Goal: Transaction & Acquisition: Purchase product/service

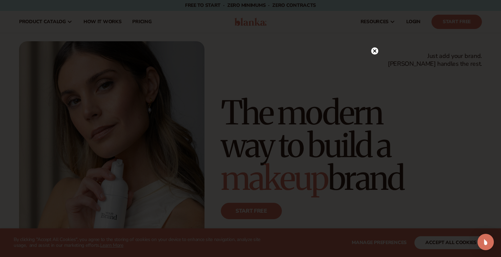
click at [376, 49] on circle at bounding box center [374, 50] width 7 height 7
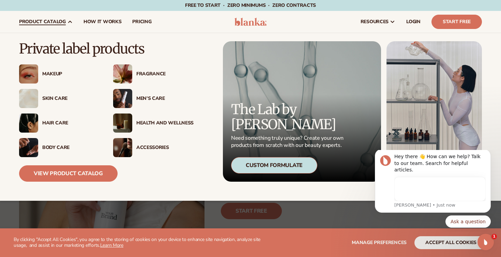
click at [56, 94] on div "Skin Care" at bounding box center [59, 98] width 80 height 19
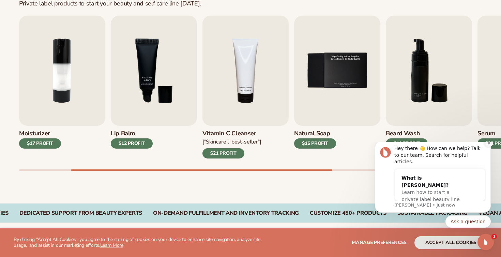
click at [488, 145] on icon "Dismiss notification" at bounding box center [489, 143] width 4 height 4
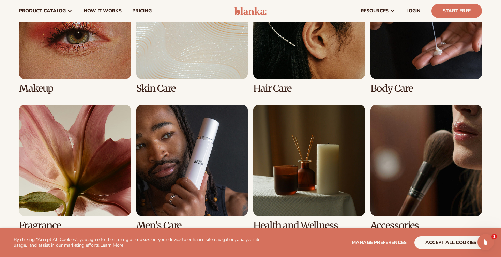
scroll to position [530, 0]
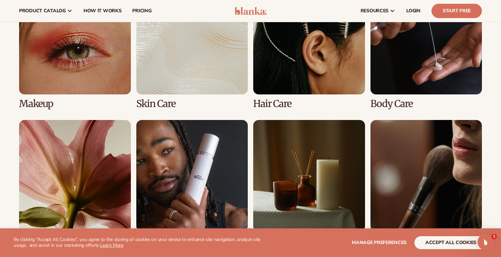
click at [178, 60] on link "2 / 8" at bounding box center [192, 46] width 112 height 126
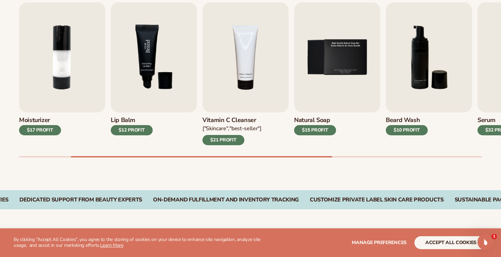
click at [149, 59] on img "3 / 9" at bounding box center [154, 57] width 86 height 110
click at [162, 70] on img "3 / 9" at bounding box center [154, 57] width 86 height 110
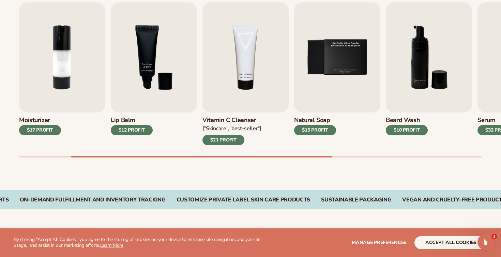
click at [133, 131] on div "$12 PROFIT" at bounding box center [132, 130] width 42 height 10
click at [457, 244] on button "accept all cookies" at bounding box center [450, 242] width 73 height 13
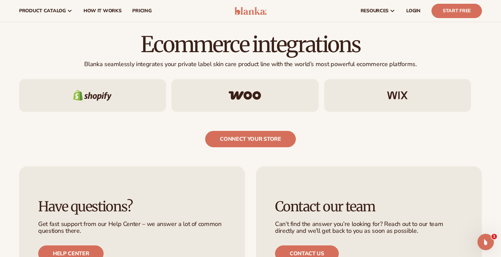
scroll to position [1007, 0]
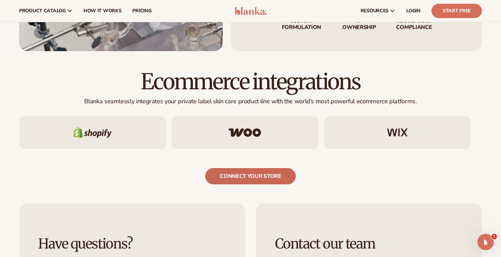
click at [268, 178] on link "connect your store" at bounding box center [250, 176] width 90 height 16
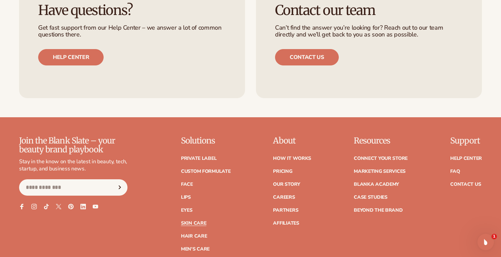
scroll to position [1266, 0]
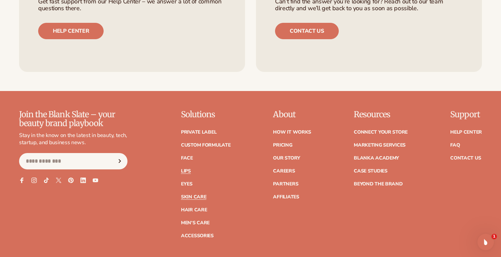
click at [189, 169] on link "Lips" at bounding box center [186, 171] width 10 height 5
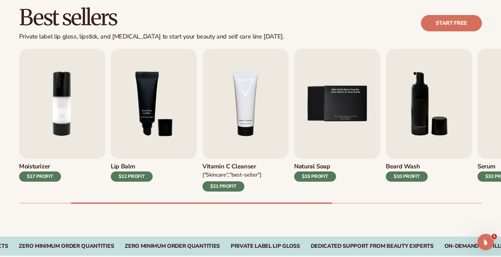
scroll to position [197, 0]
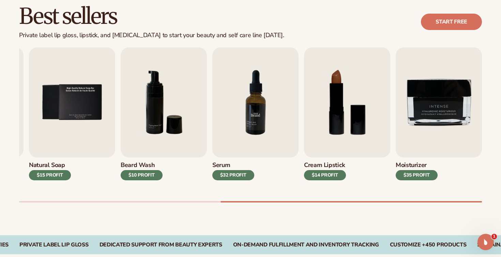
click at [259, 116] on img "7 / 9" at bounding box center [255, 102] width 86 height 110
click at [254, 110] on img "7 / 9" at bounding box center [255, 102] width 86 height 110
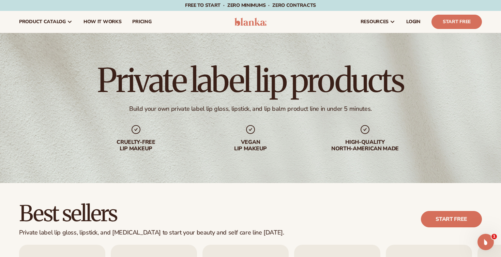
scroll to position [0, 0]
click at [249, 26] on header "Cart product catalog The Lab by Blanka" at bounding box center [250, 22] width 501 height 22
click at [250, 21] on img at bounding box center [250, 22] width 32 height 8
